Goal: Task Accomplishment & Management: Complete application form

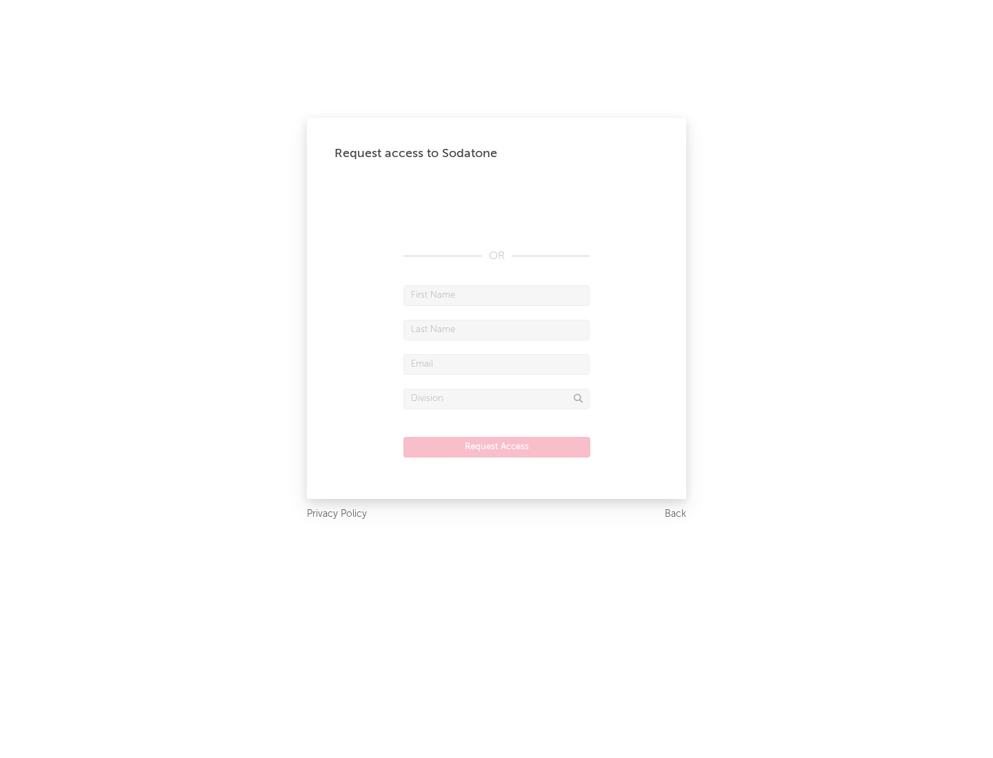
click at [496, 295] on input "text" at bounding box center [496, 295] width 186 height 21
type input "[PERSON_NAME]"
click at [496, 330] on input "text" at bounding box center [496, 330] width 186 height 21
type input "[PERSON_NAME]"
click at [496, 364] on input "text" at bounding box center [496, 364] width 186 height 21
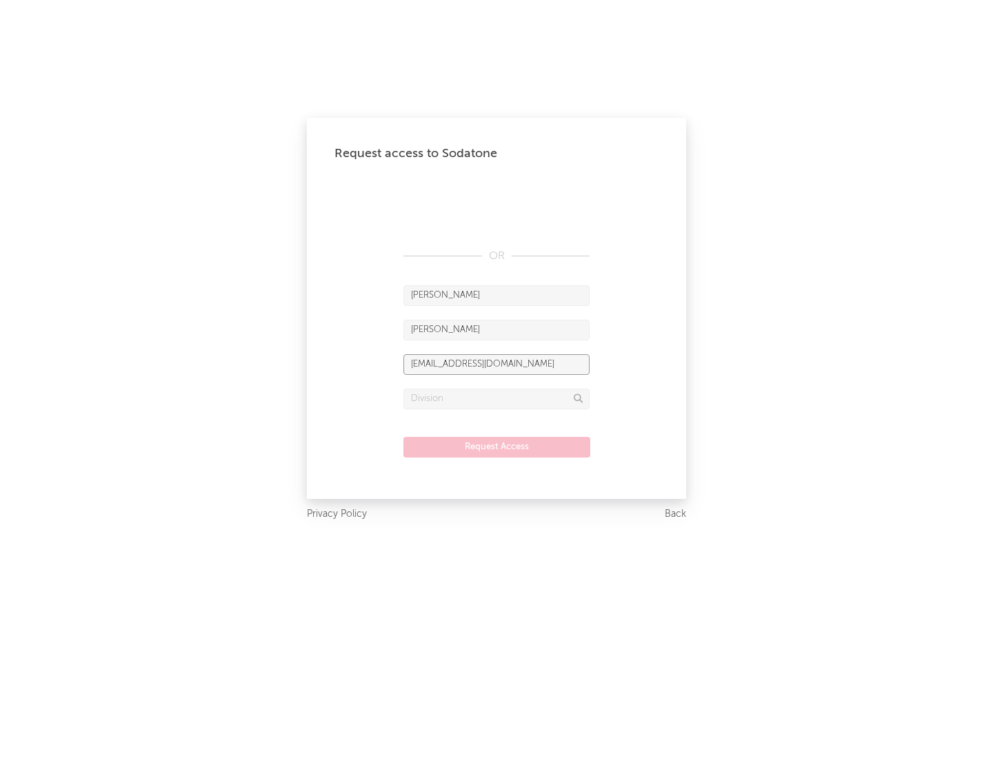
type input "[EMAIL_ADDRESS][DOMAIN_NAME]"
click at [496, 399] on input "text" at bounding box center [496, 399] width 186 height 21
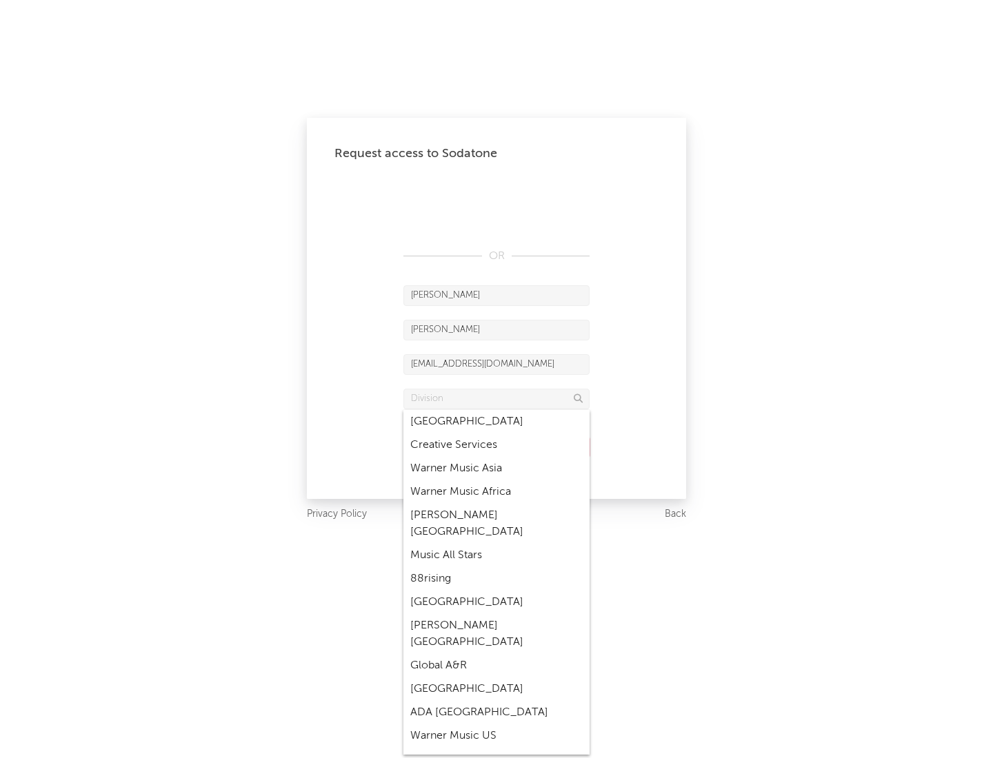
click at [496, 544] on div "Music All Stars" at bounding box center [496, 555] width 186 height 23
type input "Music All Stars"
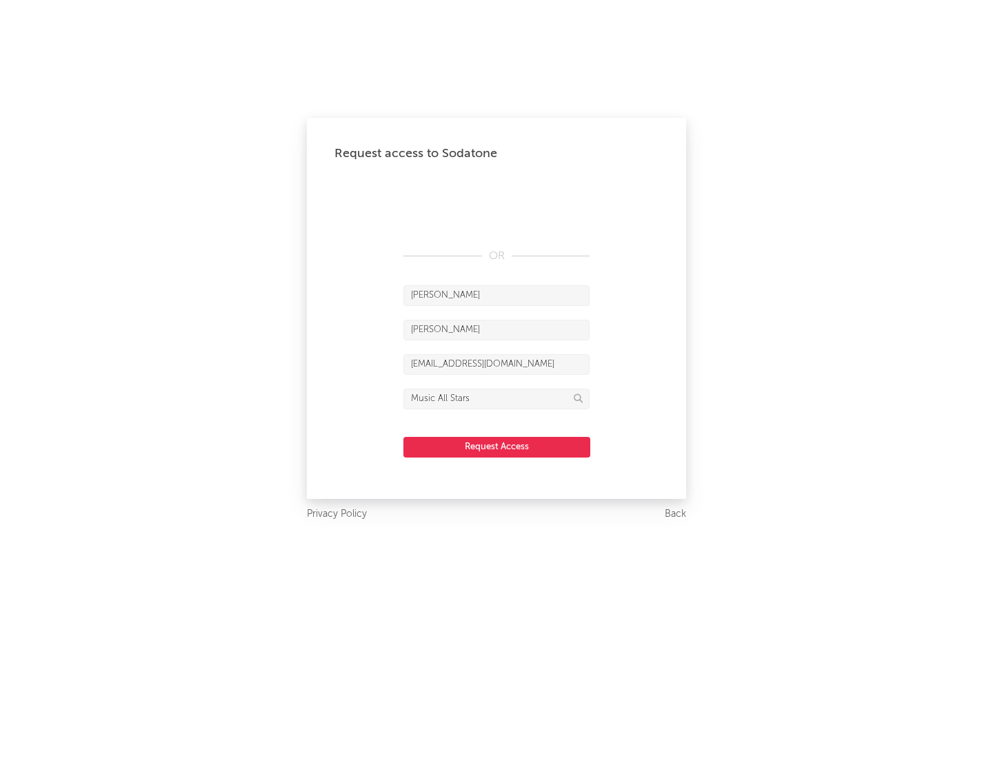
click at [496, 447] on button "Request Access" at bounding box center [496, 447] width 187 height 21
